Goal: Information Seeking & Learning: Find specific fact

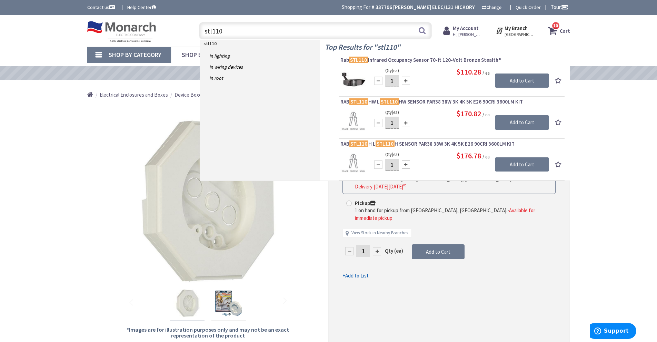
drag, startPoint x: 253, startPoint y: 31, endPoint x: 87, endPoint y: 19, distance: 167.1
click at [82, 18] on div "Skip to Content Toggle Nav stl110 stl110 Search 10 10 10 items Cart" at bounding box center [328, 30] width 517 height 31
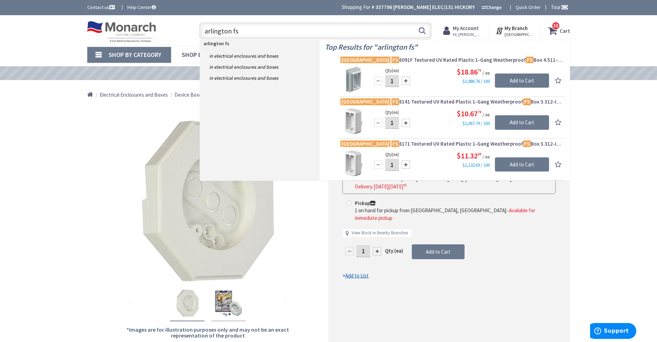
drag, startPoint x: 271, startPoint y: 33, endPoint x: 170, endPoint y: 39, distance: 101.2
click at [170, 39] on div "Toggle Nav arlington fs arlington fs Search 10 10 10 items Cart My Cart" at bounding box center [328, 30] width 493 height 23
type input "in use cover"
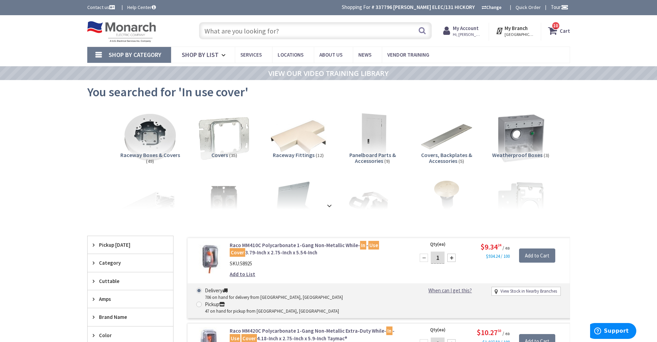
click at [235, 34] on input "text" at bounding box center [315, 30] width 233 height 17
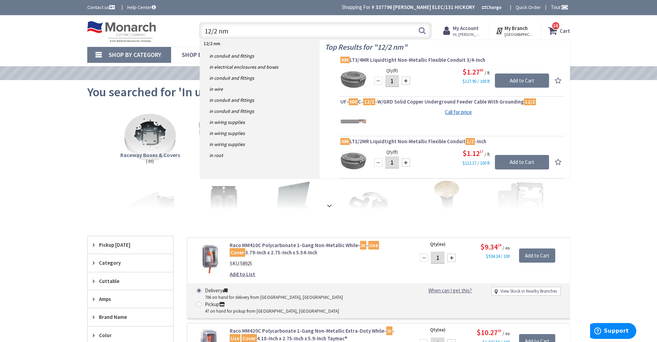
type input "12/2 nm b"
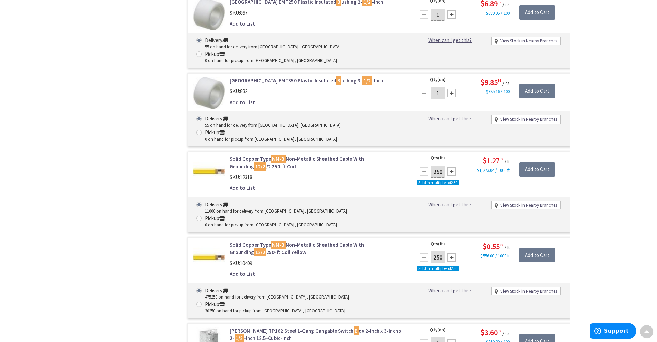
scroll to position [656, 0]
